Goal: Task Accomplishment & Management: Manage account settings

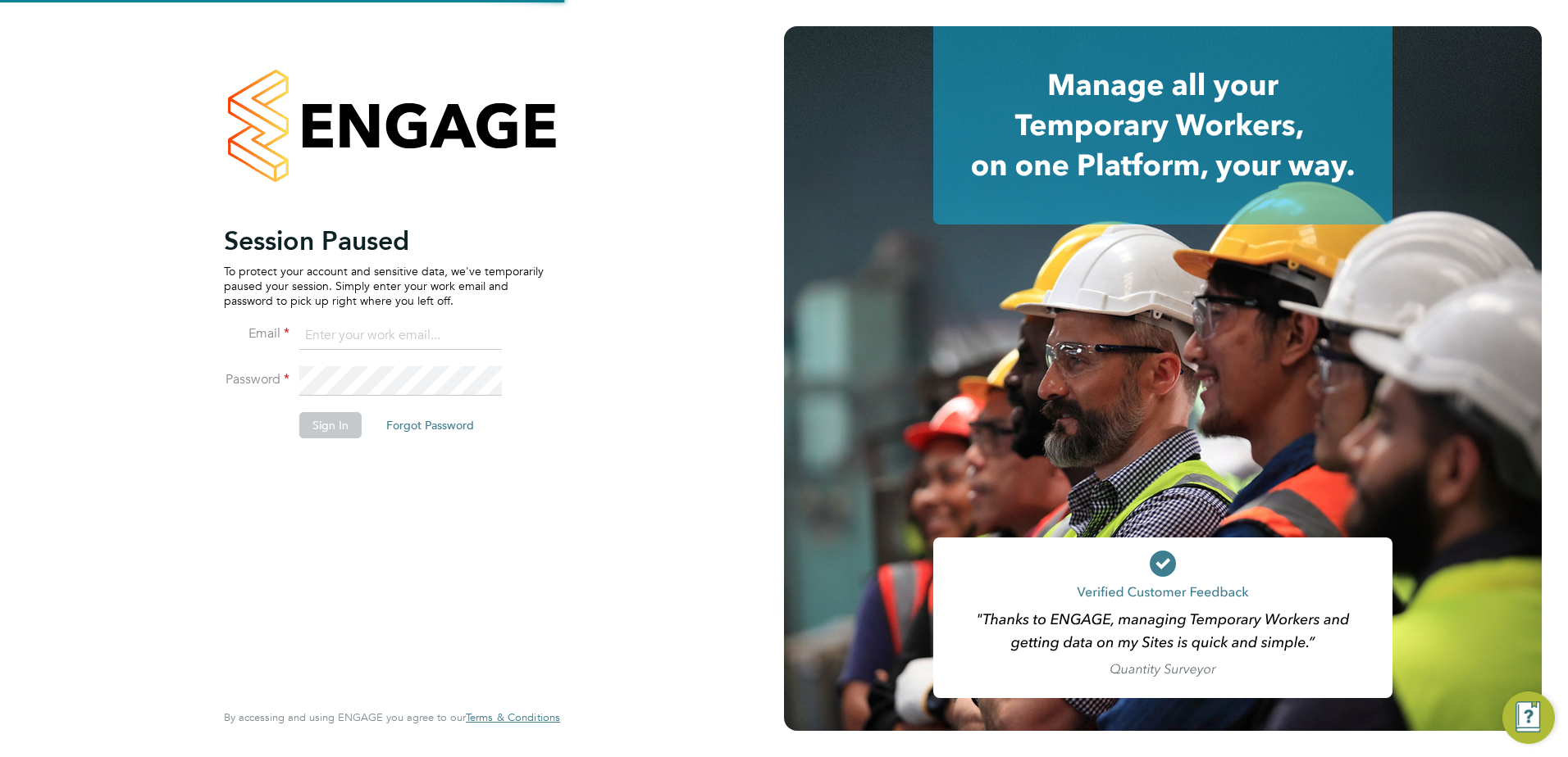
type input "emma.forsyth@vistry.co.uk"
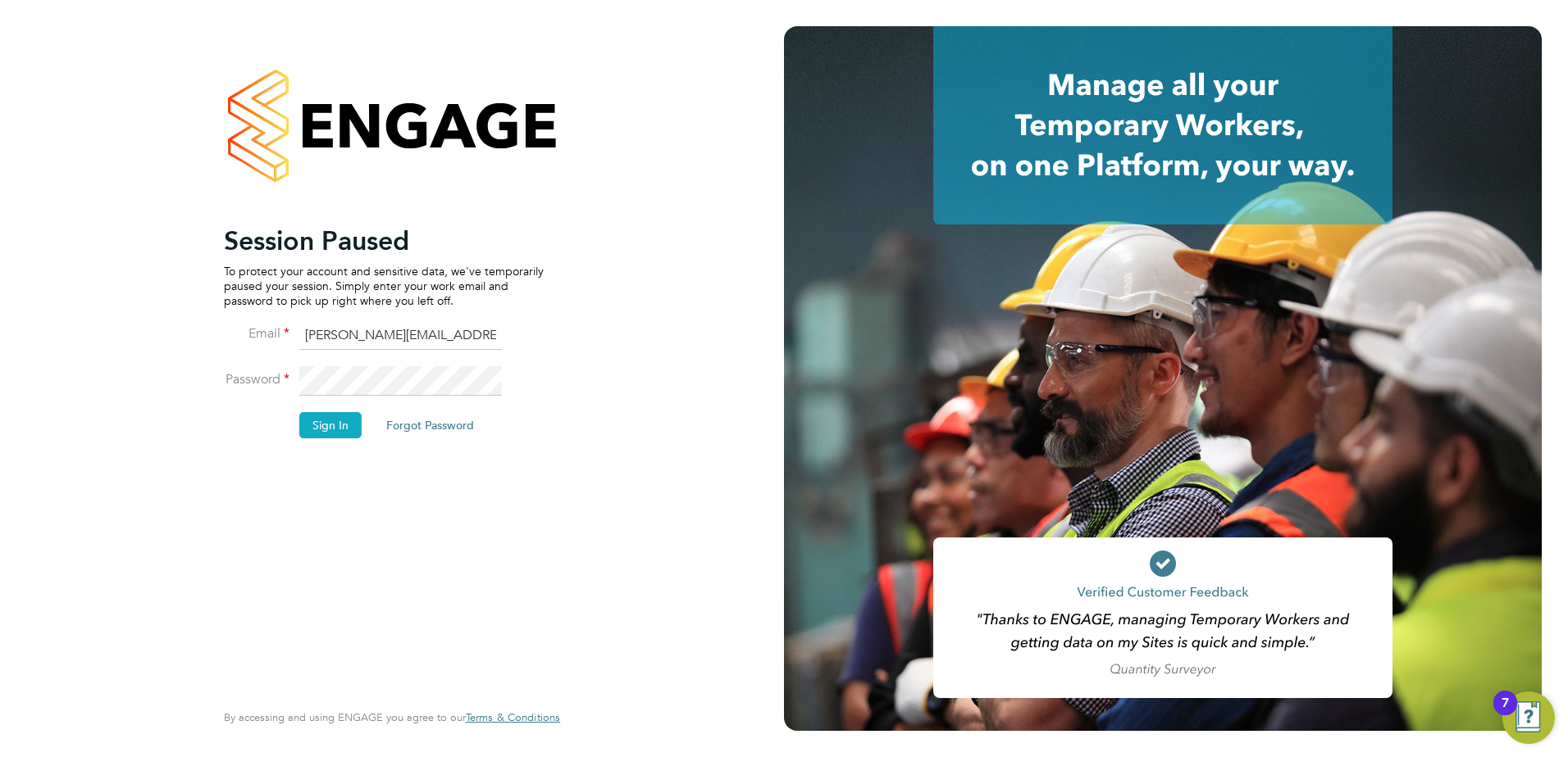
click at [327, 432] on button "Sign In" at bounding box center [330, 426] width 63 height 26
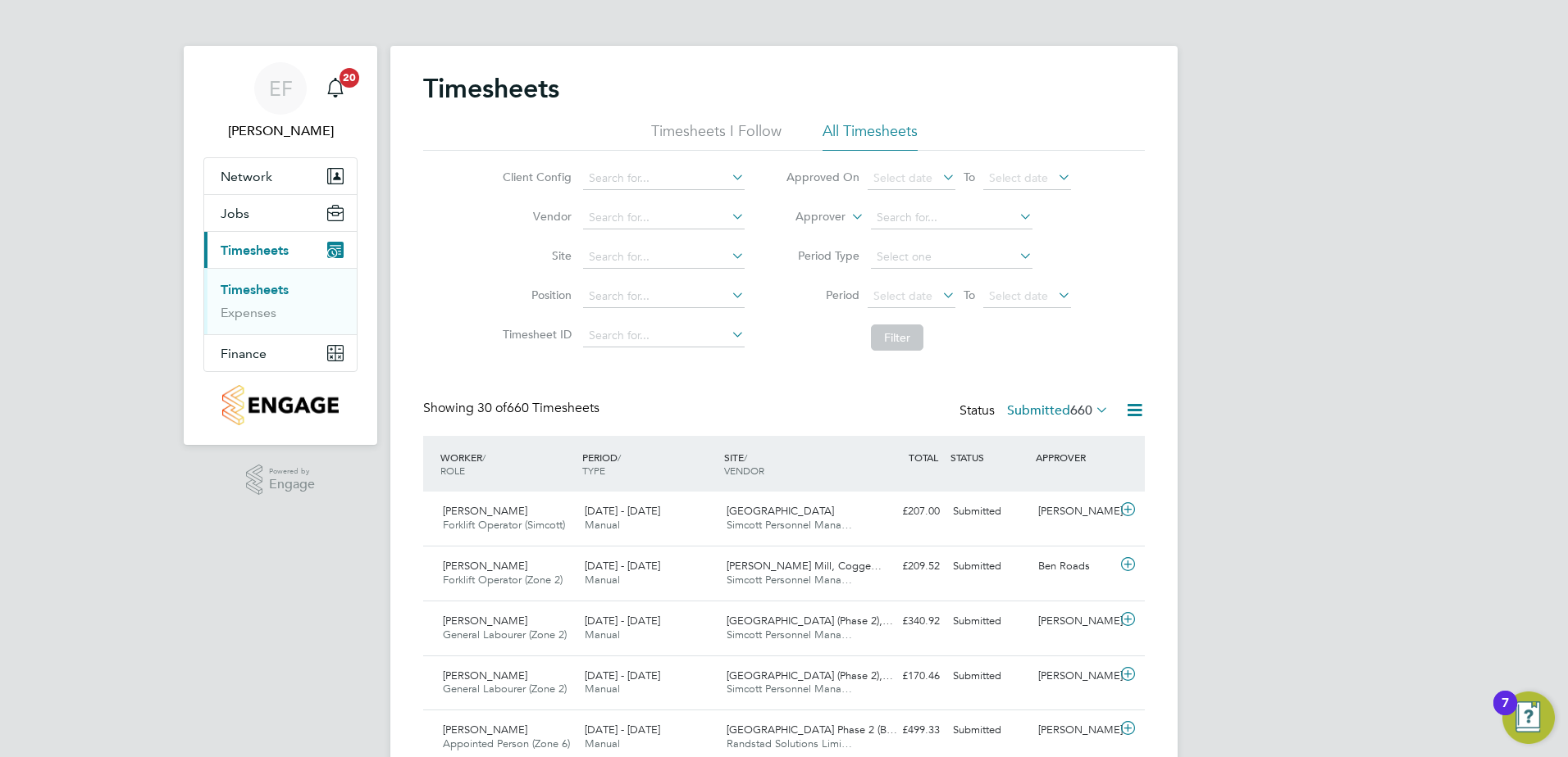
click at [698, 128] on li "Timesheets I Follow" at bounding box center [716, 136] width 130 height 30
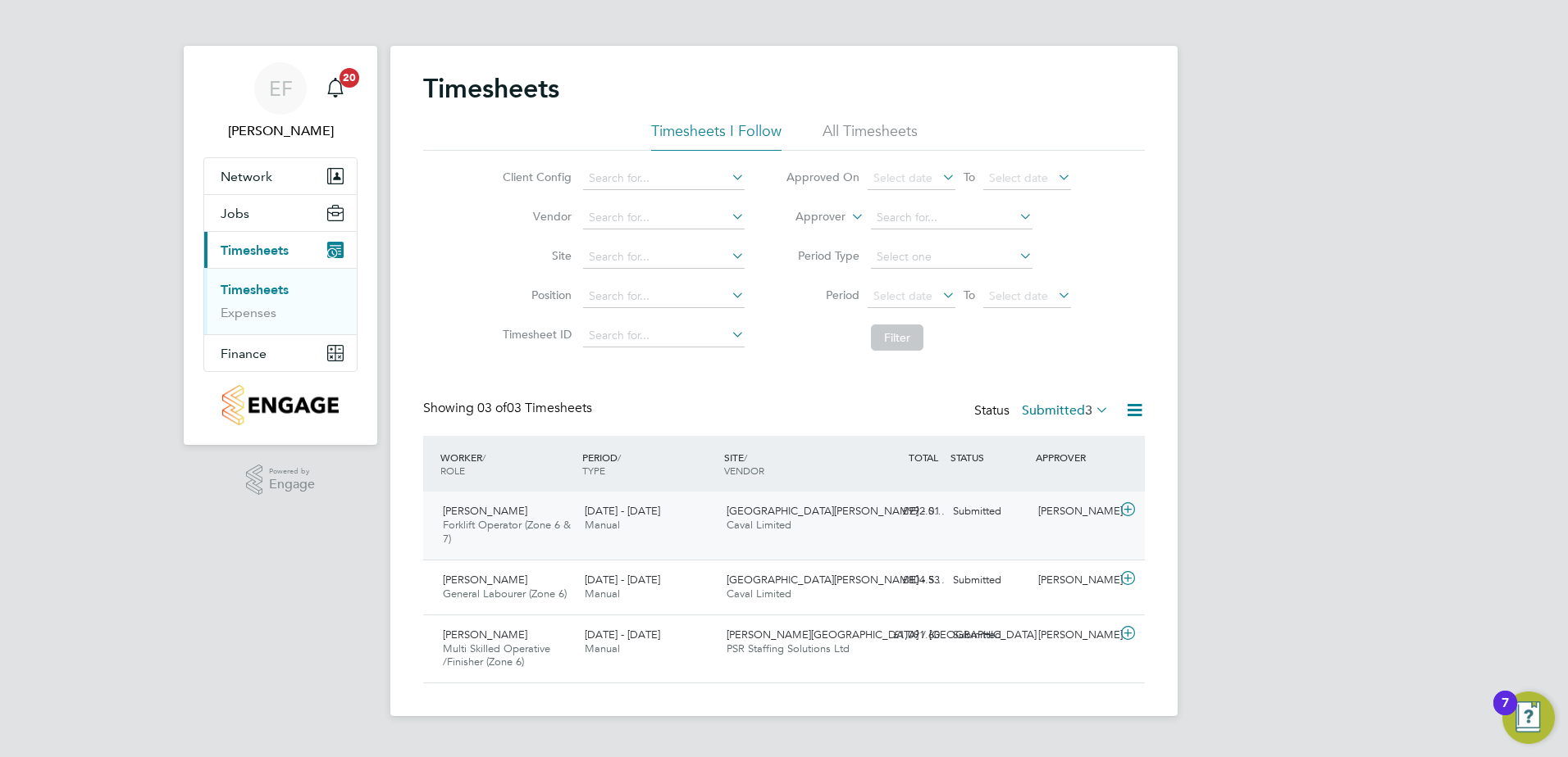
click at [1117, 511] on icon at bounding box center [1127, 509] width 21 height 13
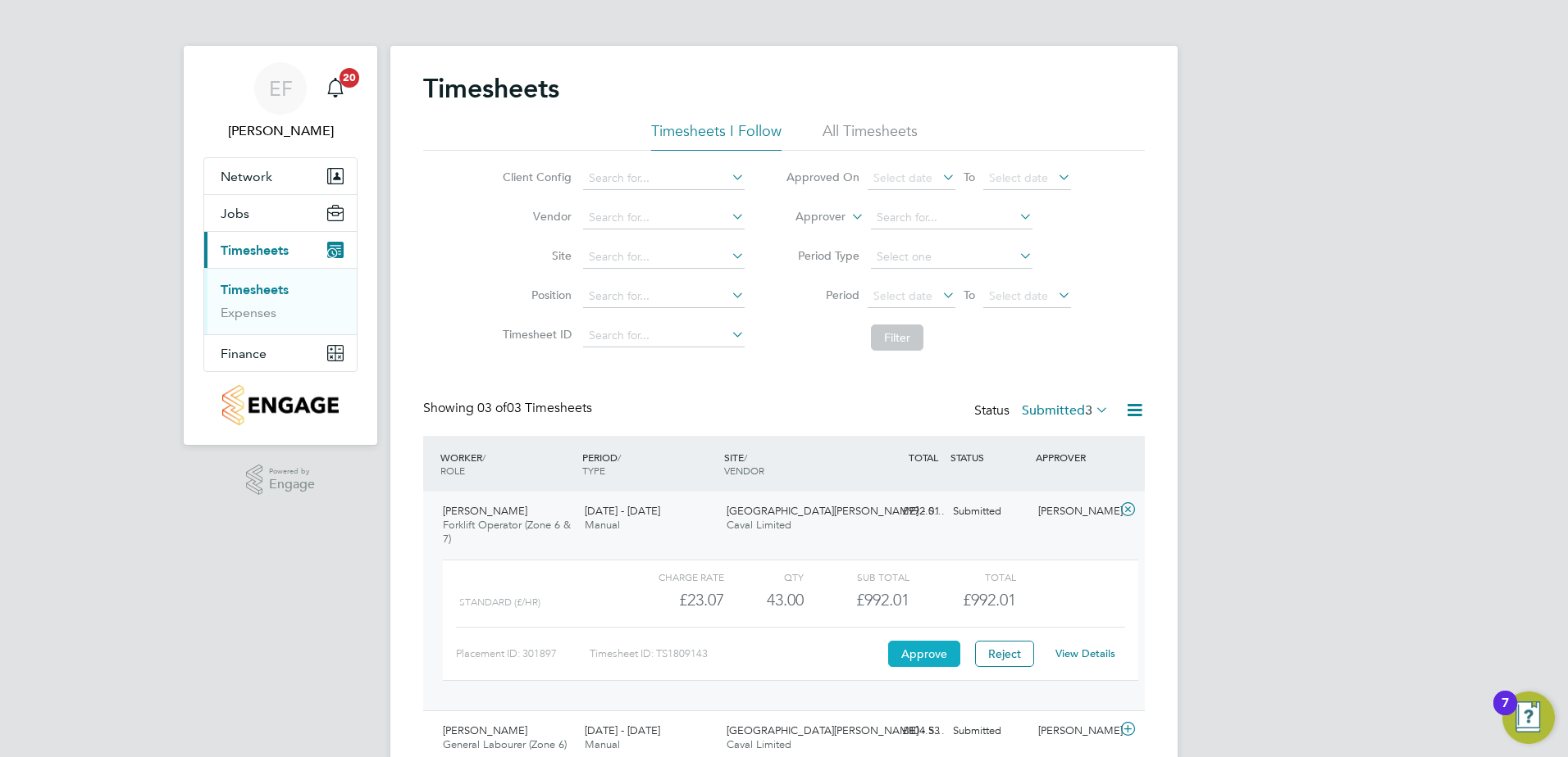
click at [904, 654] on button "Approve" at bounding box center [924, 654] width 72 height 26
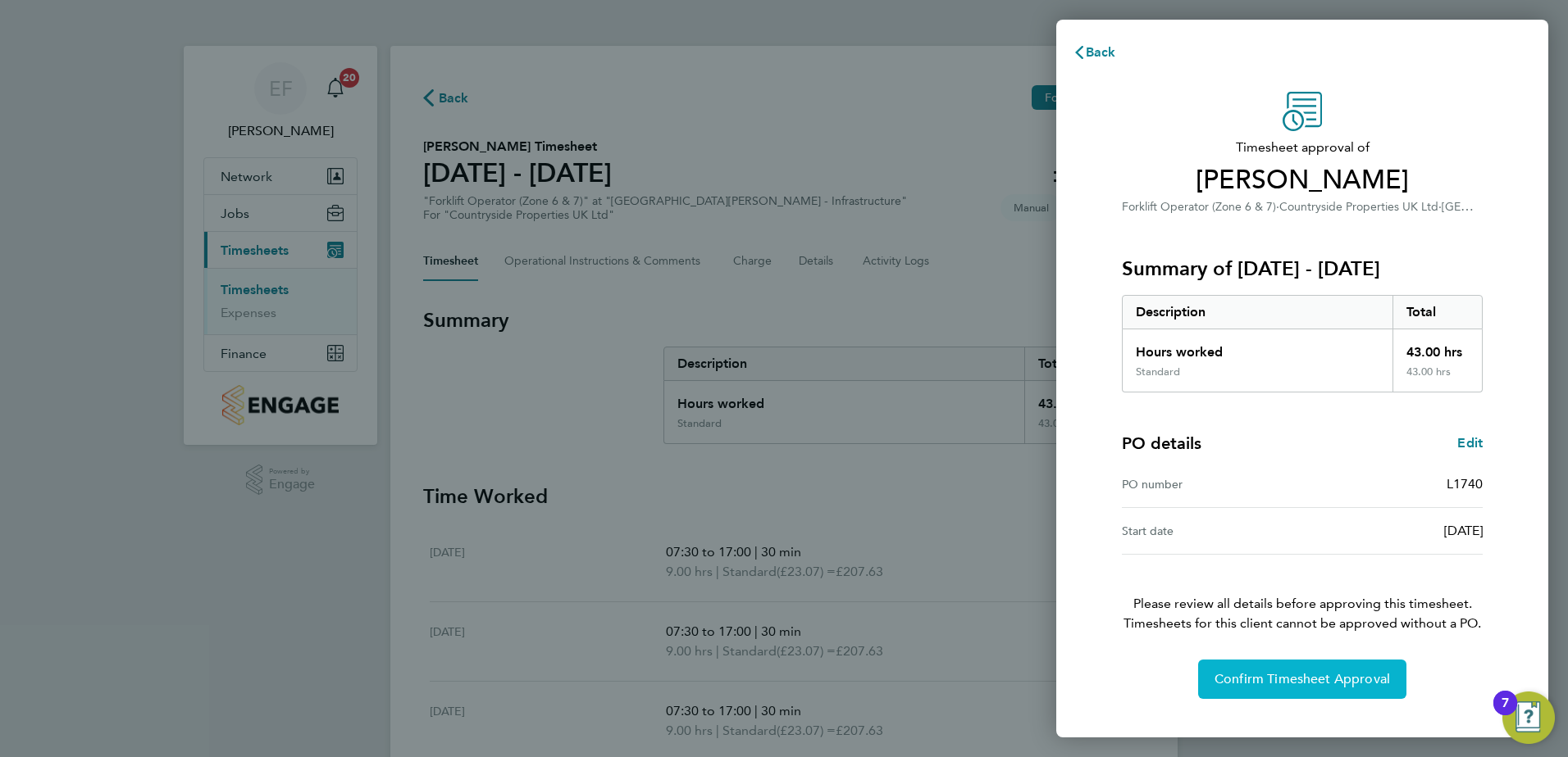
click at [1302, 672] on span "Confirm Timesheet Approval" at bounding box center [1302, 680] width 176 height 17
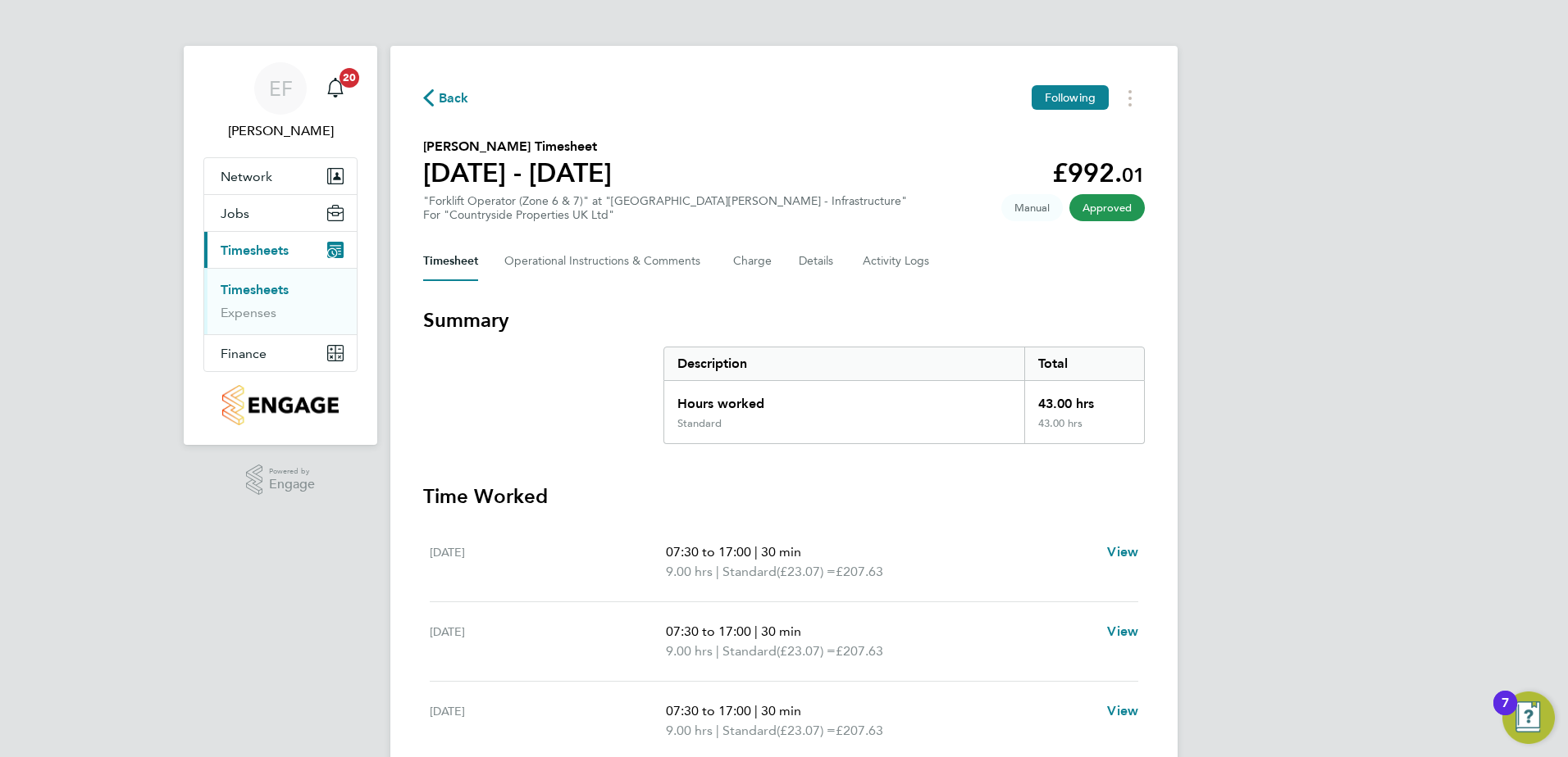
click at [233, 293] on link "Timesheets" at bounding box center [254, 290] width 68 height 16
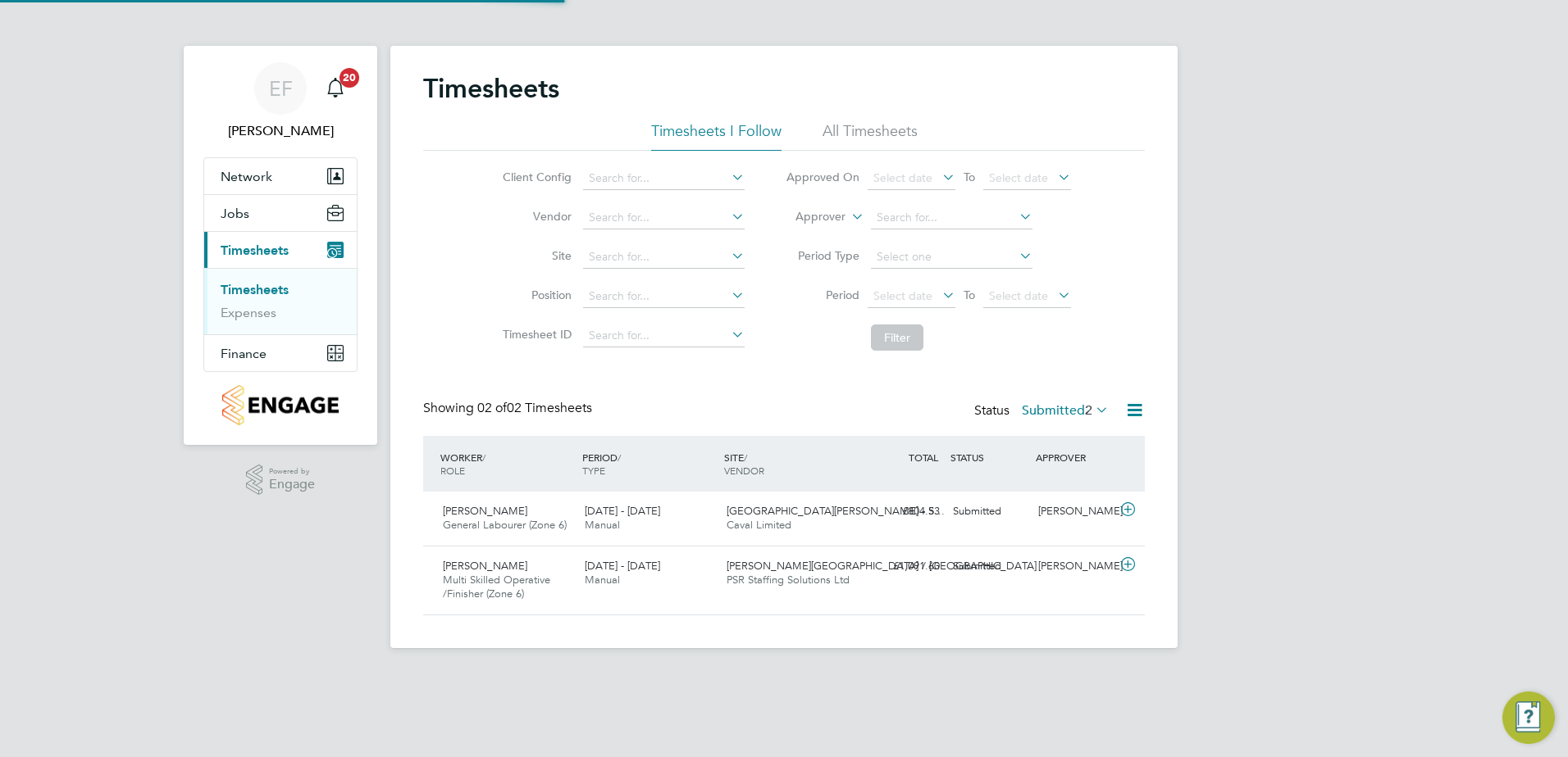
scroll to position [42, 143]
click at [1124, 508] on icon at bounding box center [1127, 509] width 21 height 13
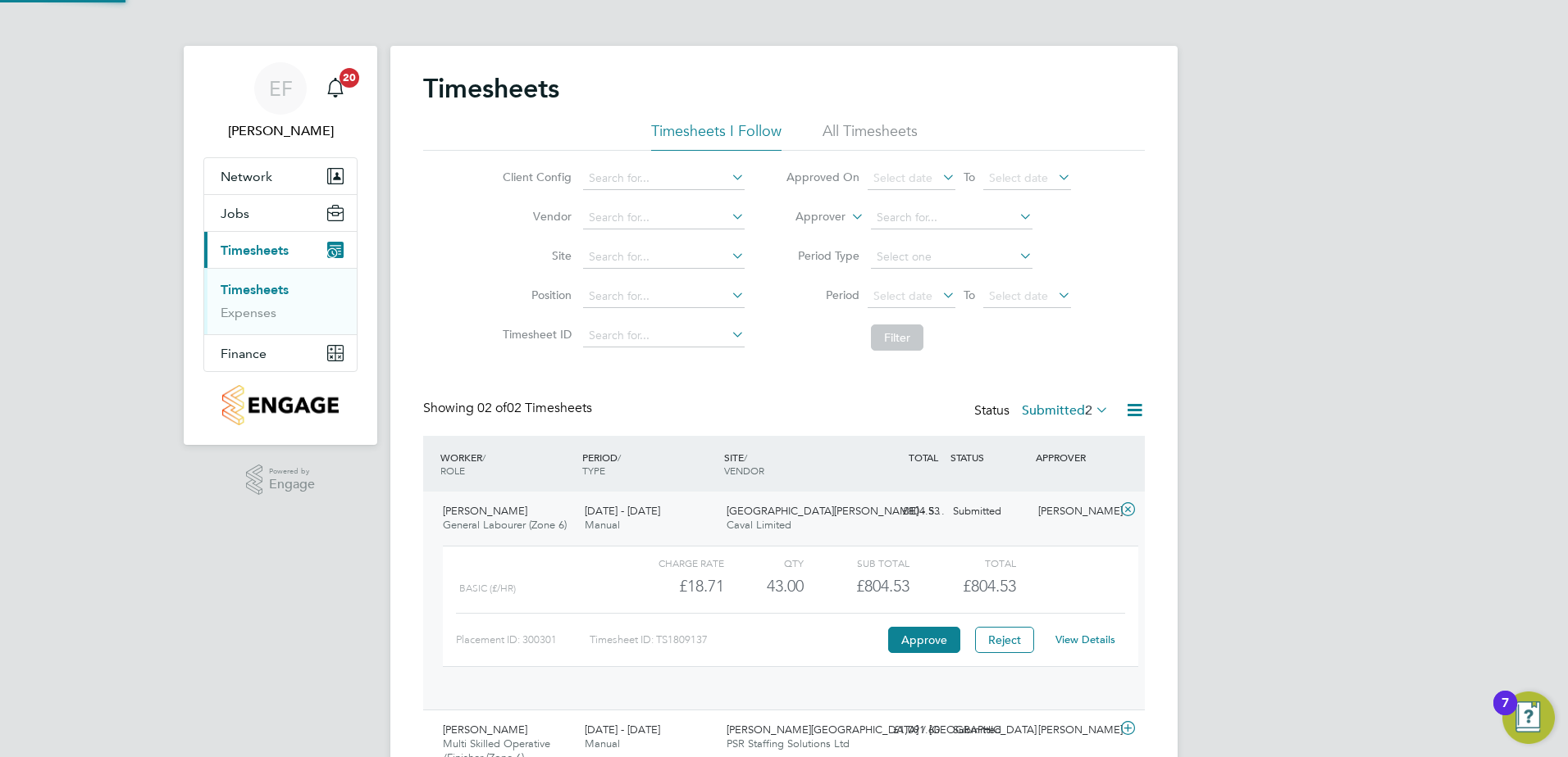
scroll to position [28, 160]
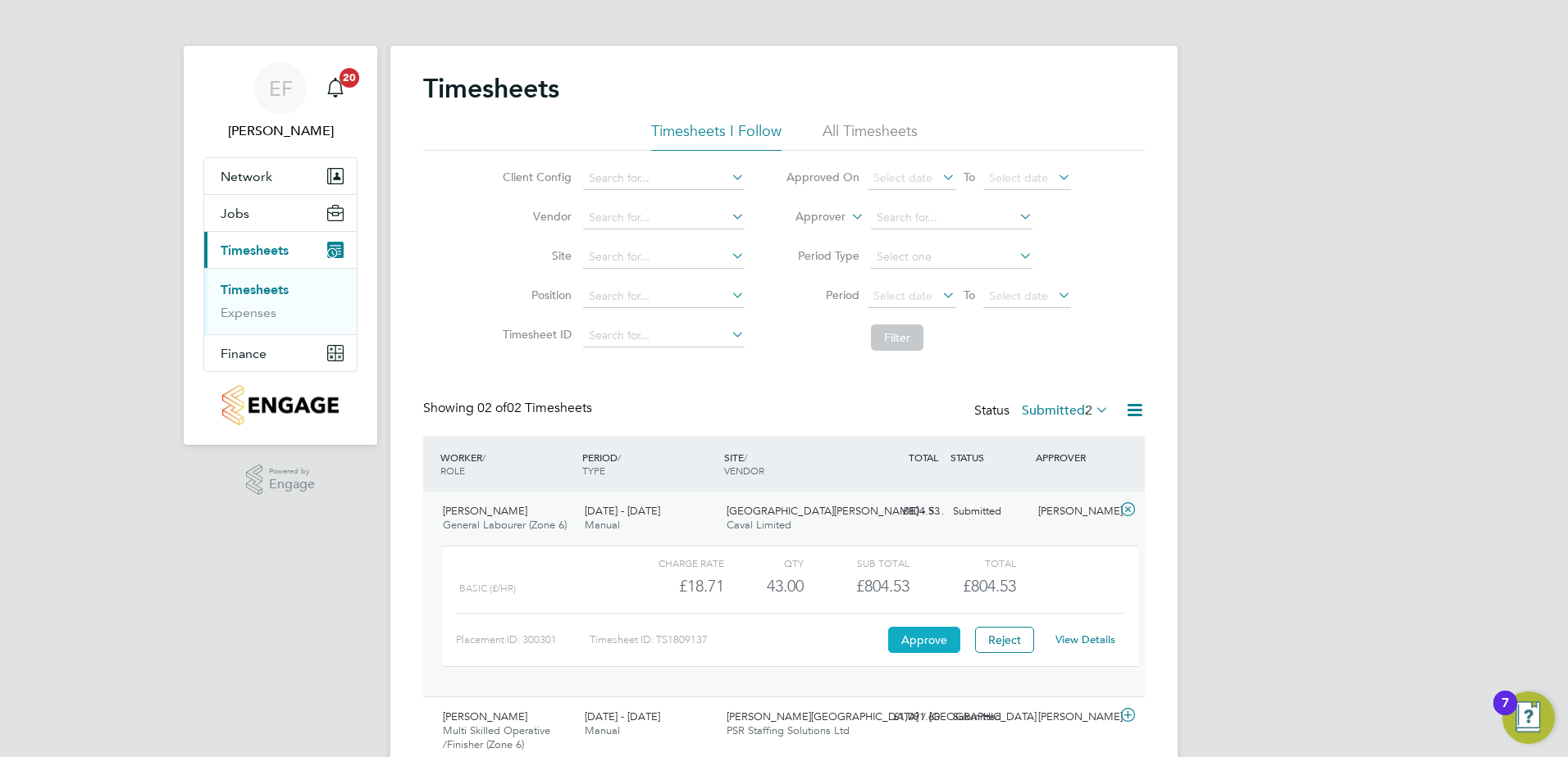
click at [936, 636] on button "Approve" at bounding box center [924, 640] width 72 height 26
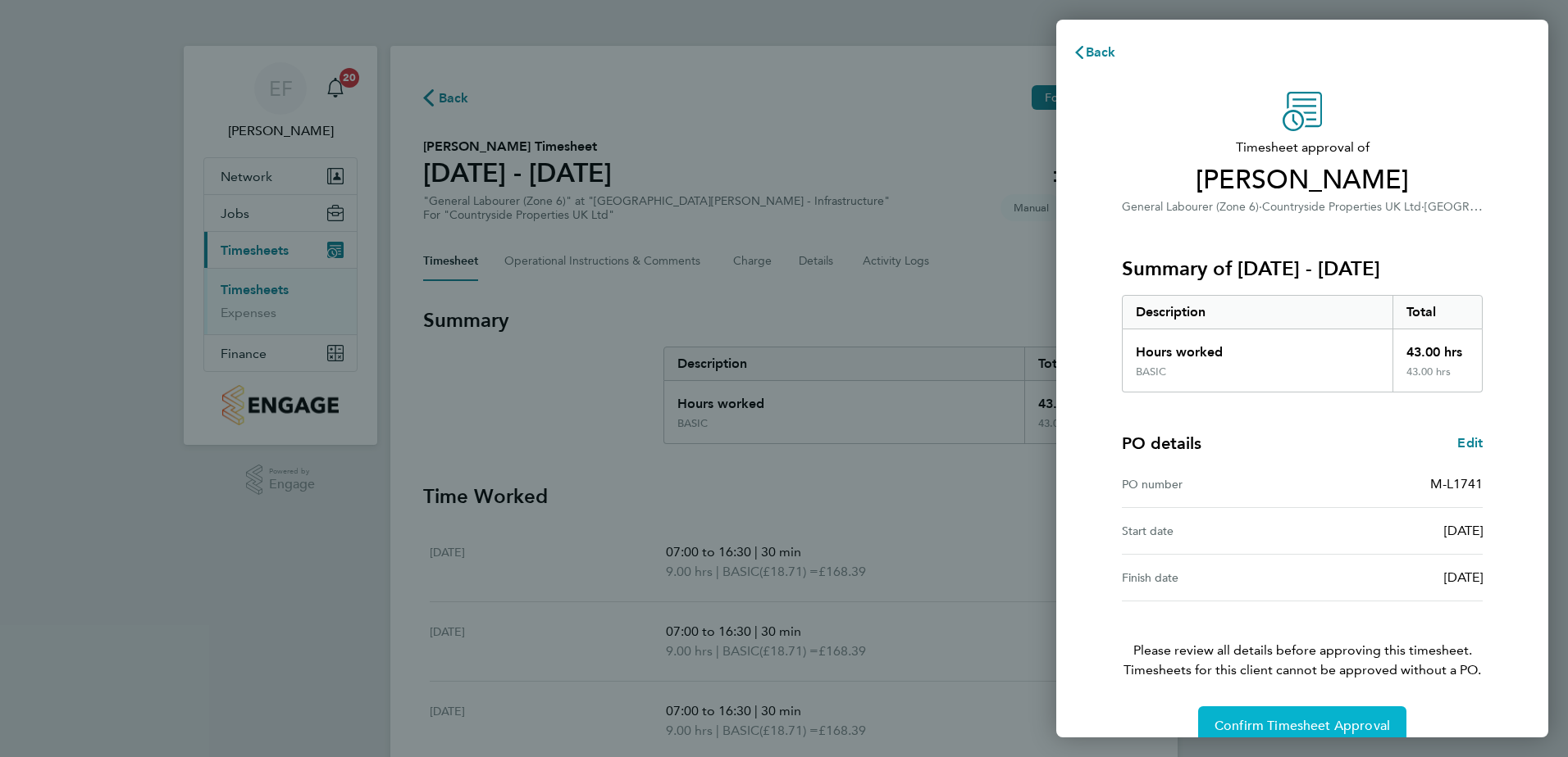
click at [1292, 726] on span "Confirm Timesheet Approval" at bounding box center [1302, 726] width 176 height 17
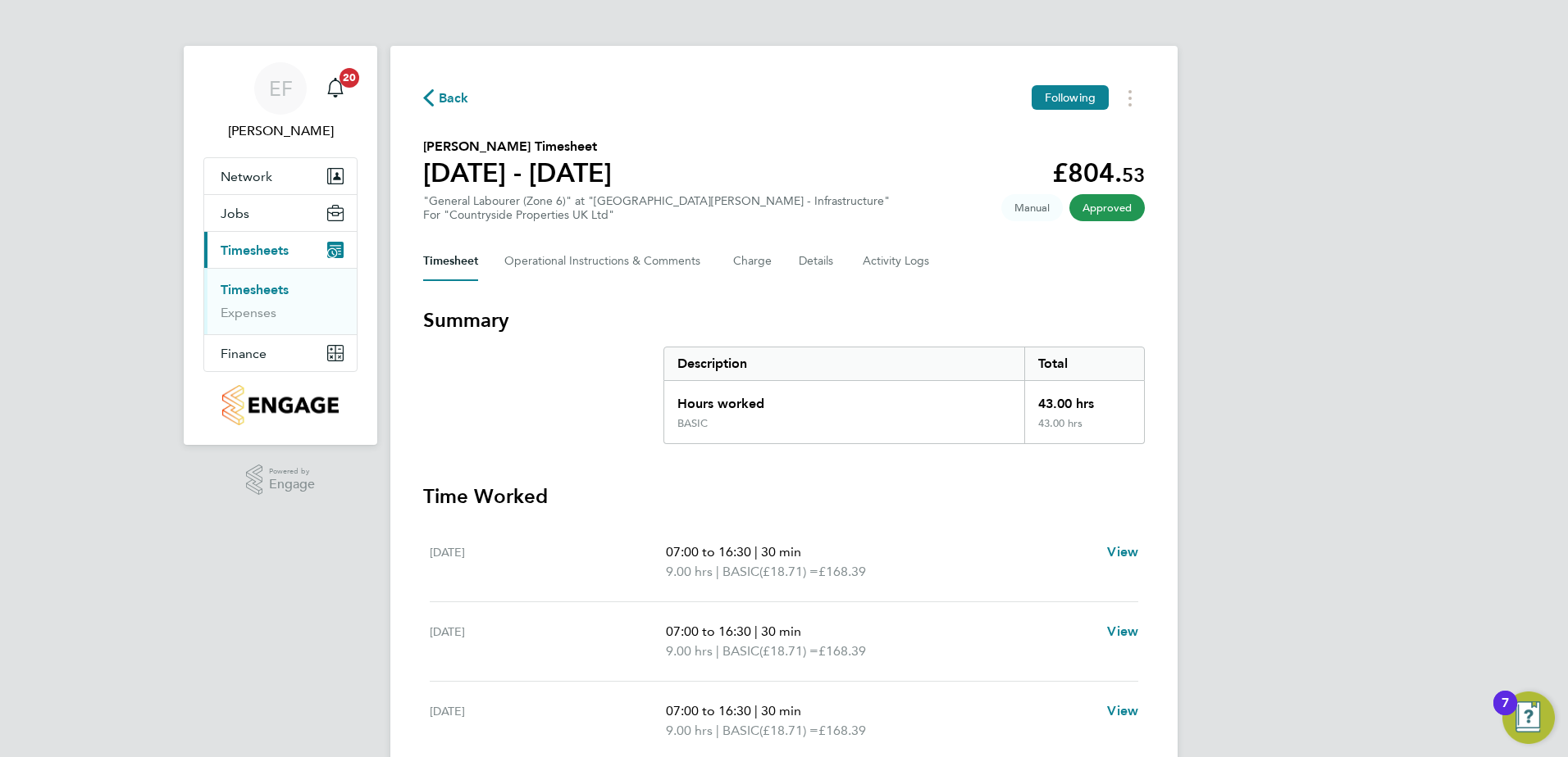
click at [270, 291] on link "Timesheets" at bounding box center [254, 290] width 68 height 16
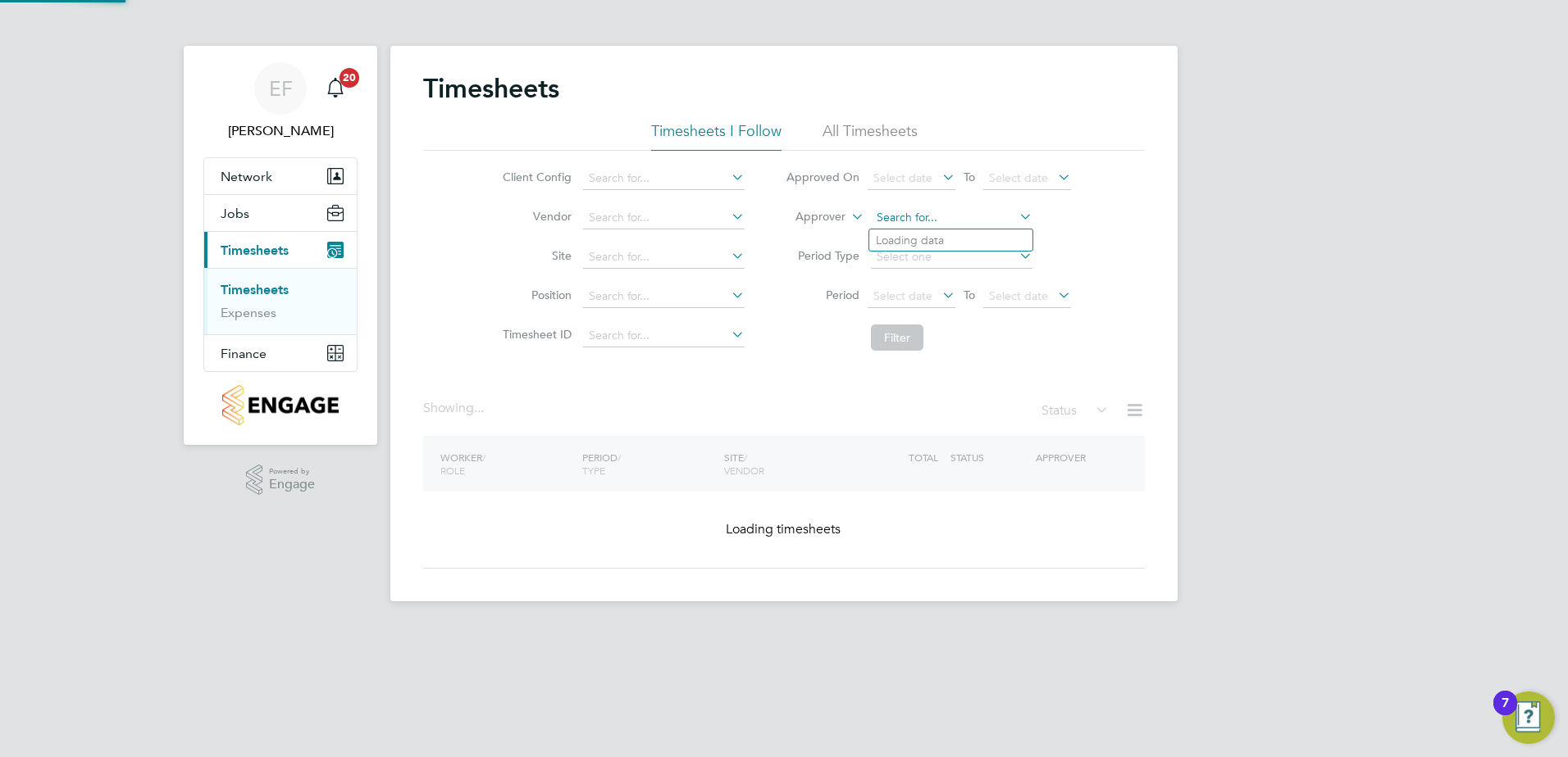
click at [899, 220] on input at bounding box center [951, 217] width 162 height 23
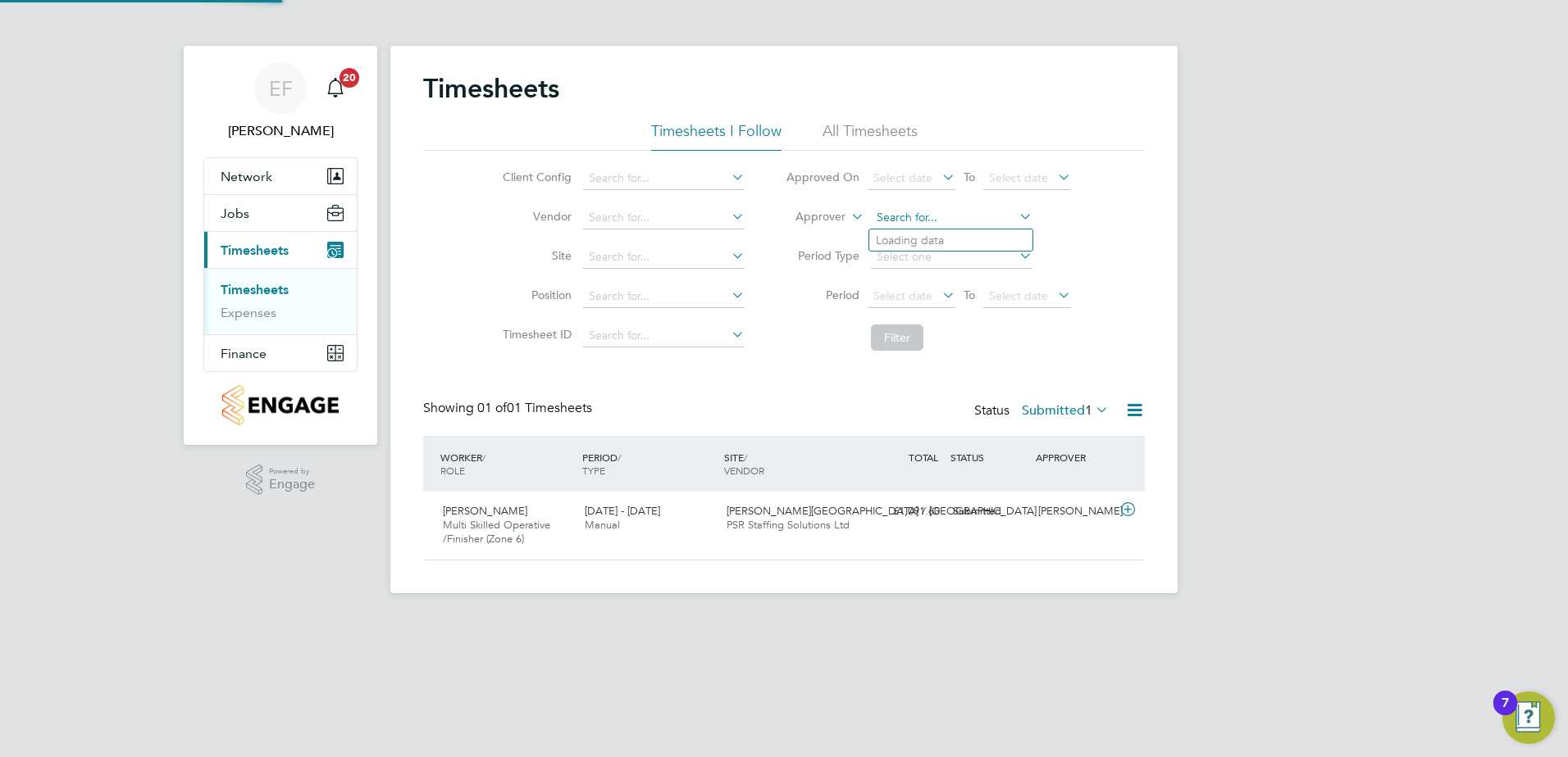
scroll to position [42, 143]
click at [902, 238] on li "Liam Ma ckay" at bounding box center [951, 240] width 163 height 22
type input "Liam Mackay"
click at [882, 129] on li "All Timesheets" at bounding box center [870, 136] width 95 height 30
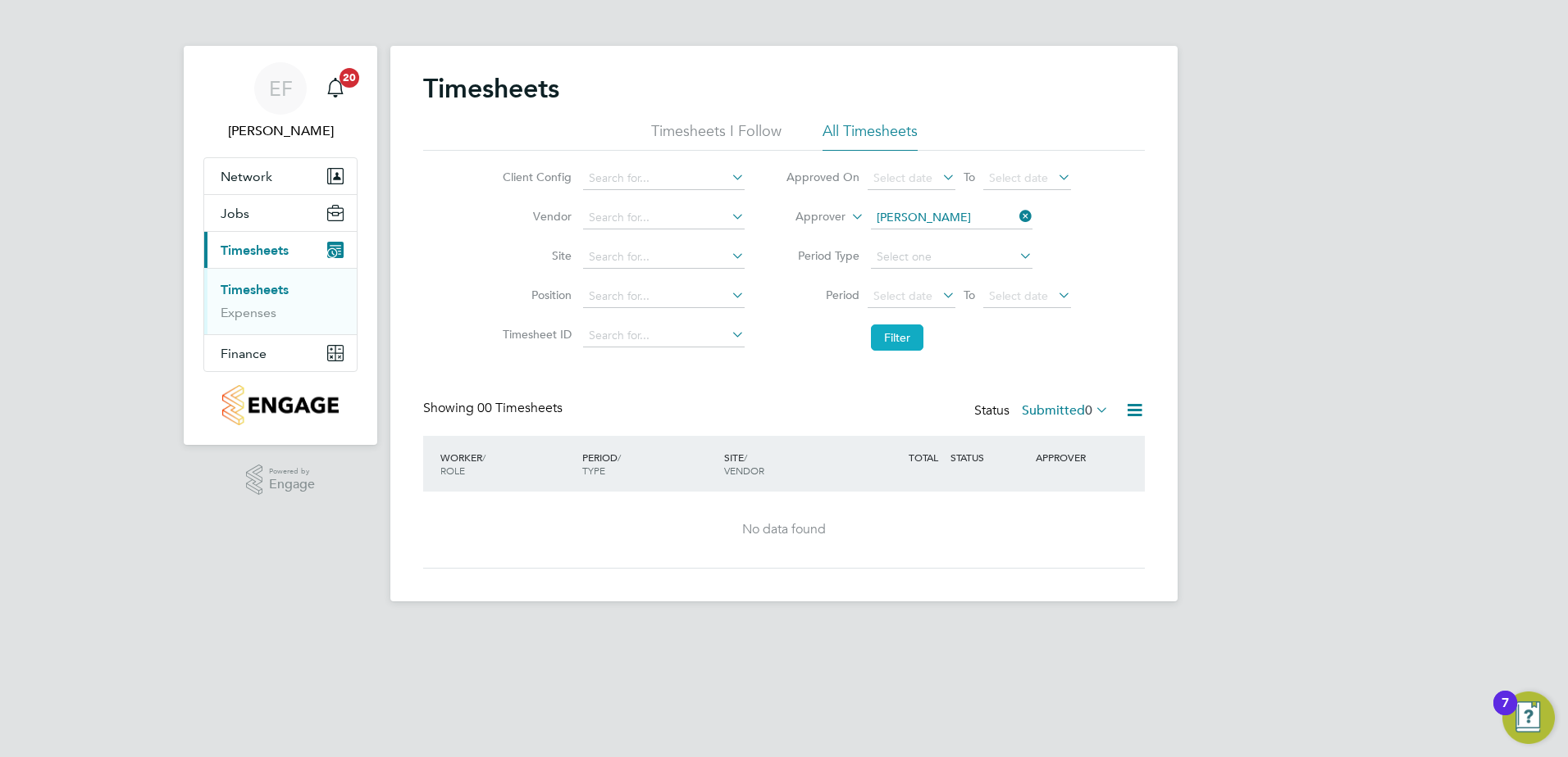
click at [902, 333] on button "Filter" at bounding box center [896, 337] width 53 height 26
click at [892, 342] on button "Filter" at bounding box center [896, 337] width 53 height 26
click at [977, 226] on input at bounding box center [951, 217] width 162 height 23
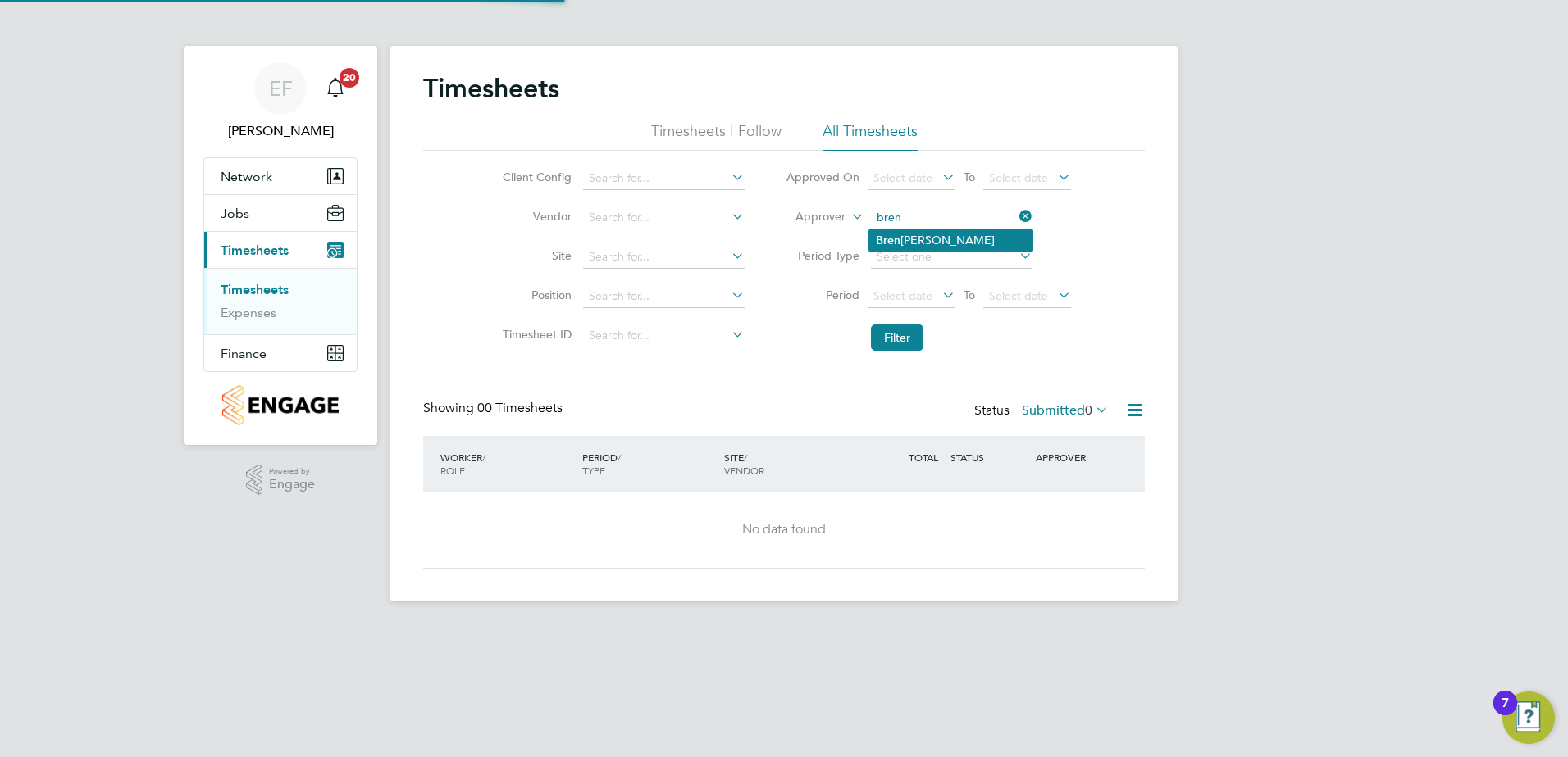
click at [915, 234] on li "Bren Conway" at bounding box center [951, 240] width 163 height 22
type input "Bren Conway"
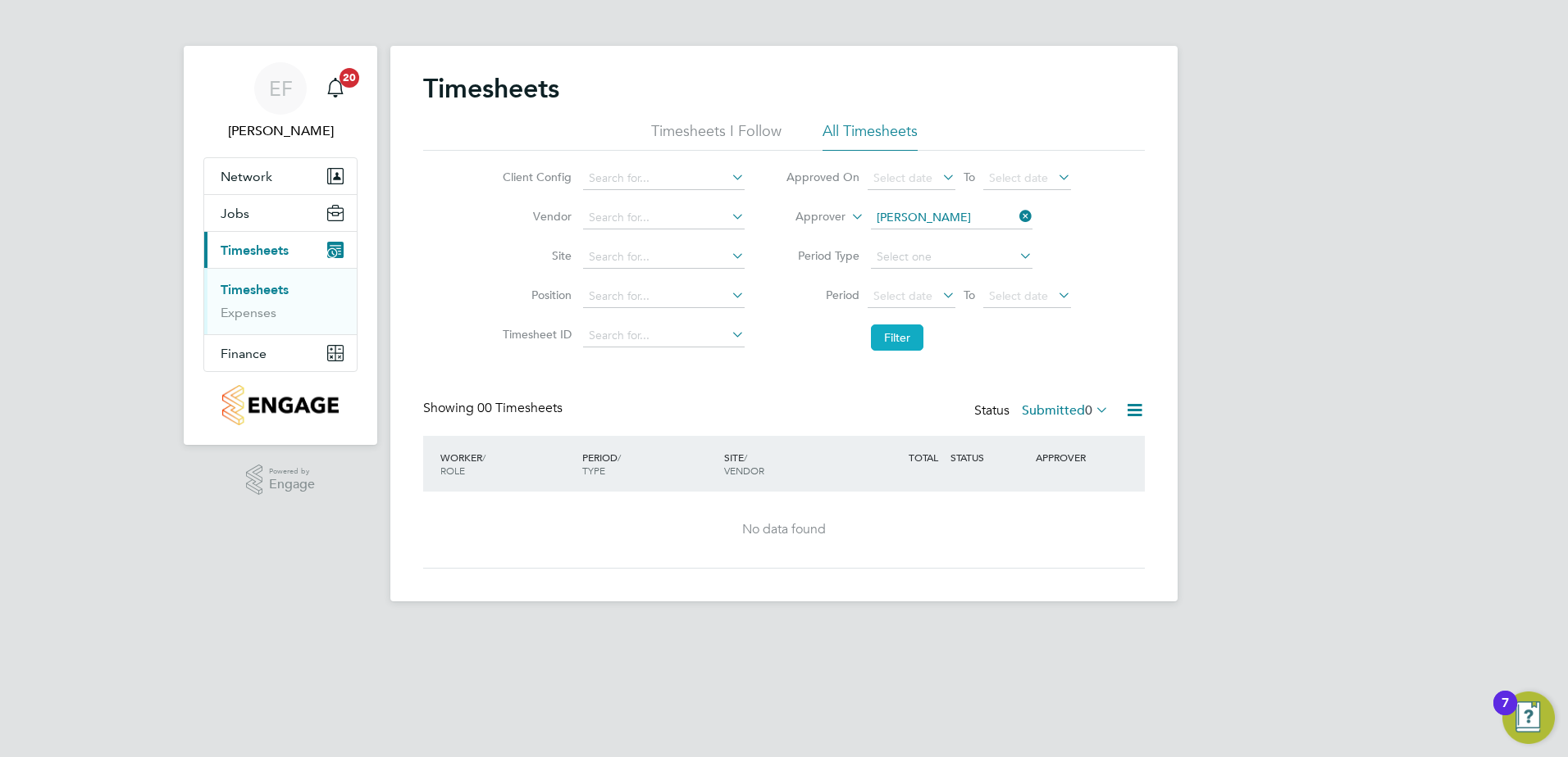
click at [891, 332] on button "Filter" at bounding box center [896, 337] width 53 height 26
click at [737, 135] on li "Timesheets I Follow" at bounding box center [716, 136] width 130 height 30
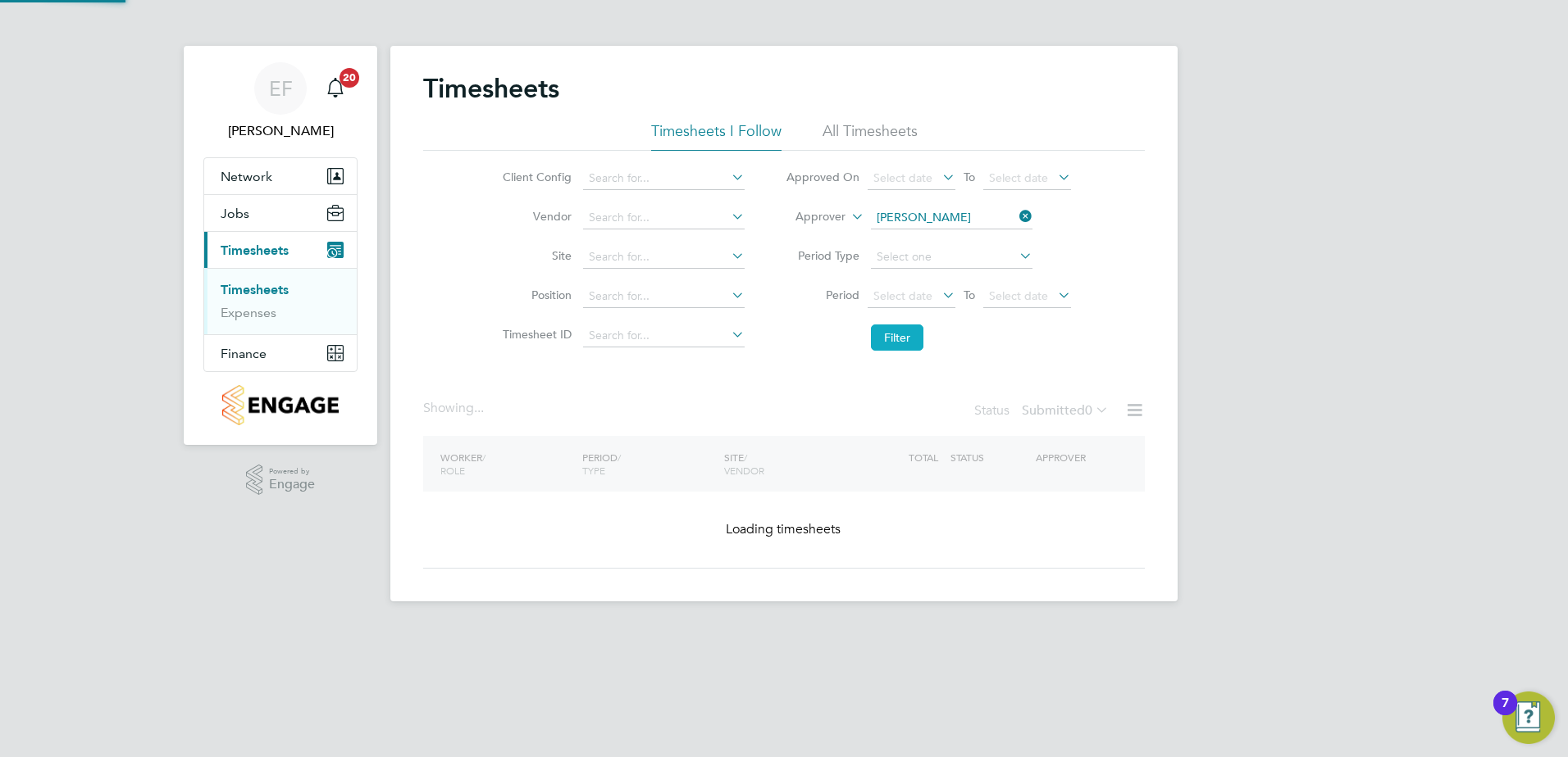
click at [902, 340] on button "Filter" at bounding box center [896, 337] width 53 height 26
